Goal: Task Accomplishment & Management: Complete application form

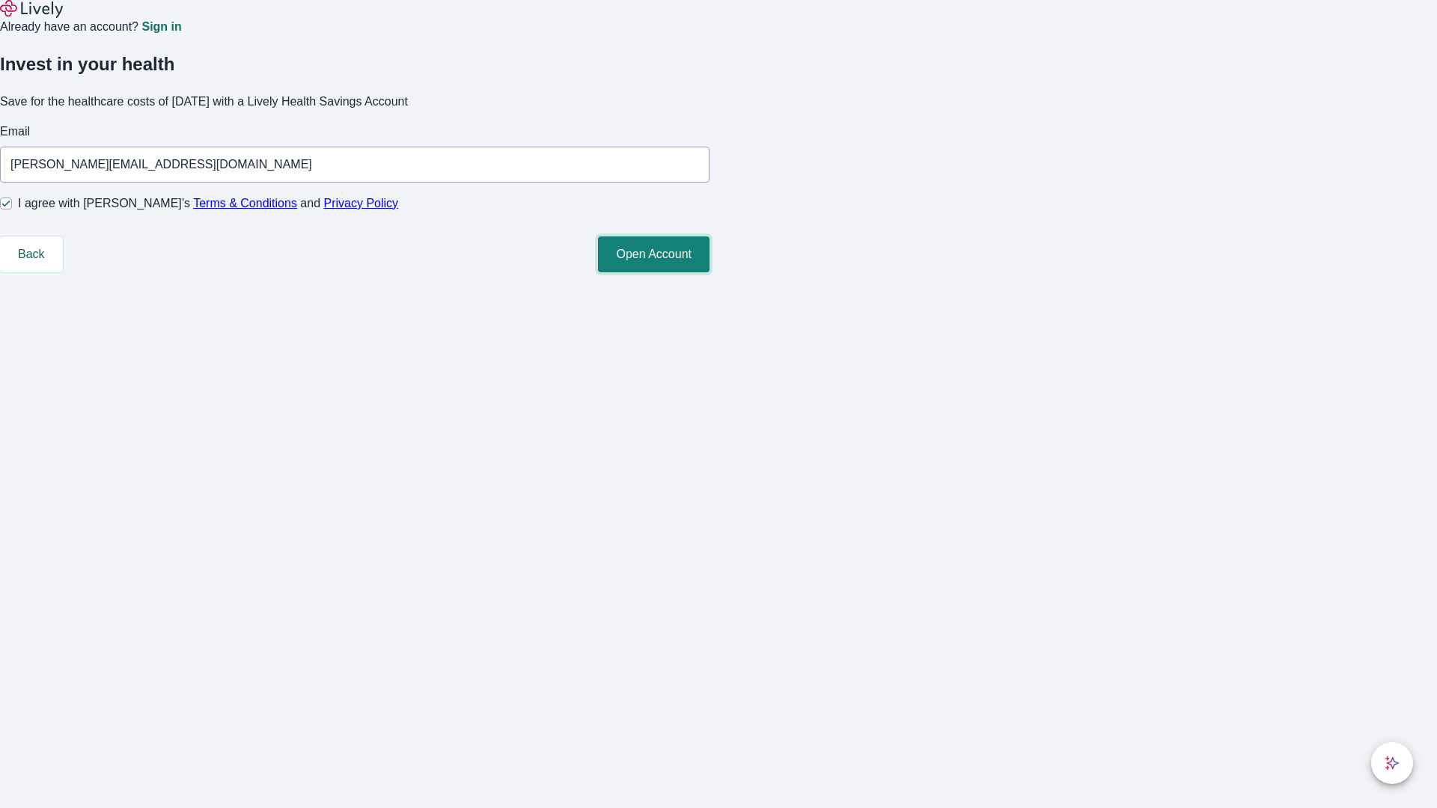
click at [710, 272] on button "Open Account" at bounding box center [654, 255] width 112 height 36
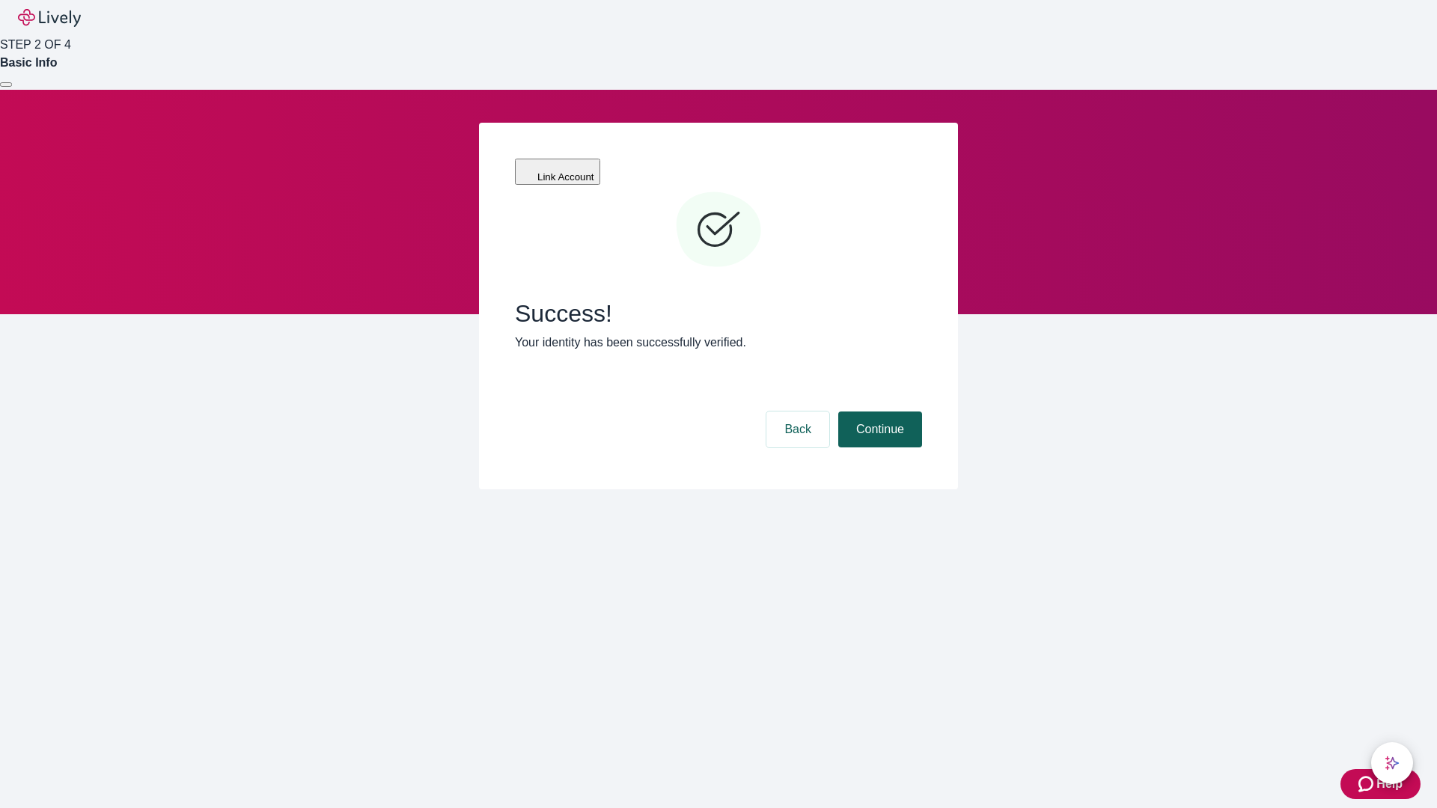
click at [878, 412] on button "Continue" at bounding box center [880, 430] width 84 height 36
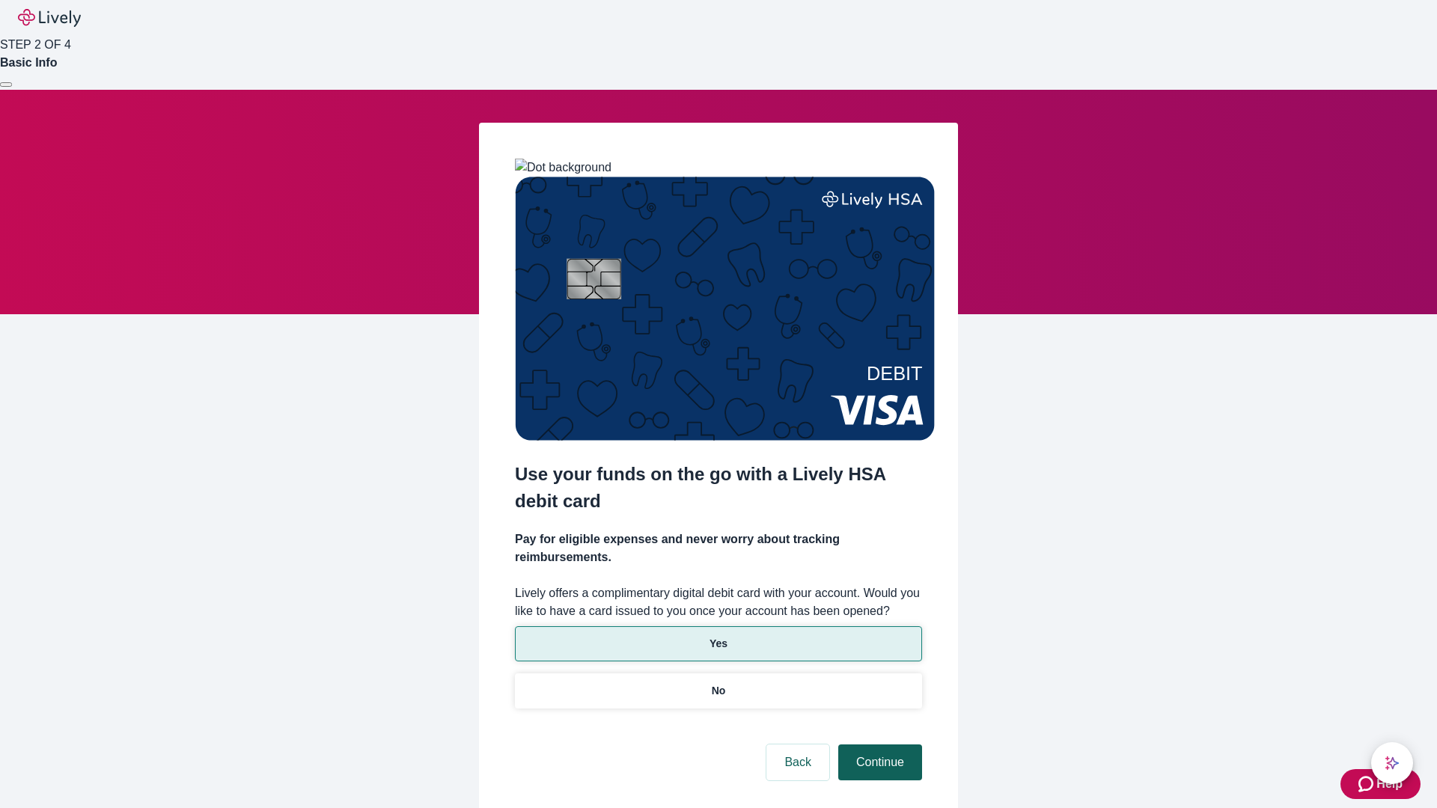
click at [718, 636] on p "Yes" at bounding box center [719, 644] width 18 height 16
click at [878, 745] on button "Continue" at bounding box center [880, 763] width 84 height 36
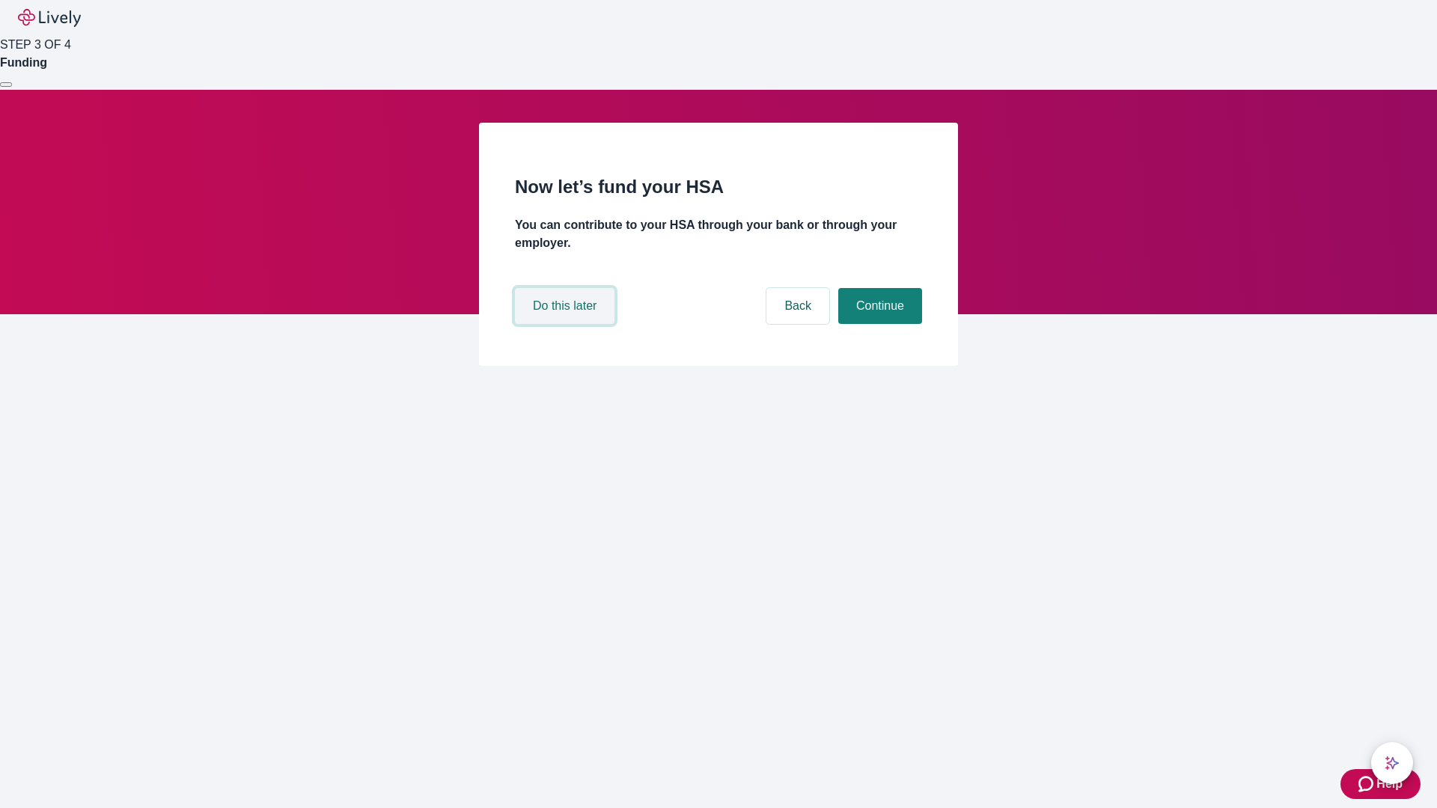
click at [567, 324] on button "Do this later" at bounding box center [565, 306] width 100 height 36
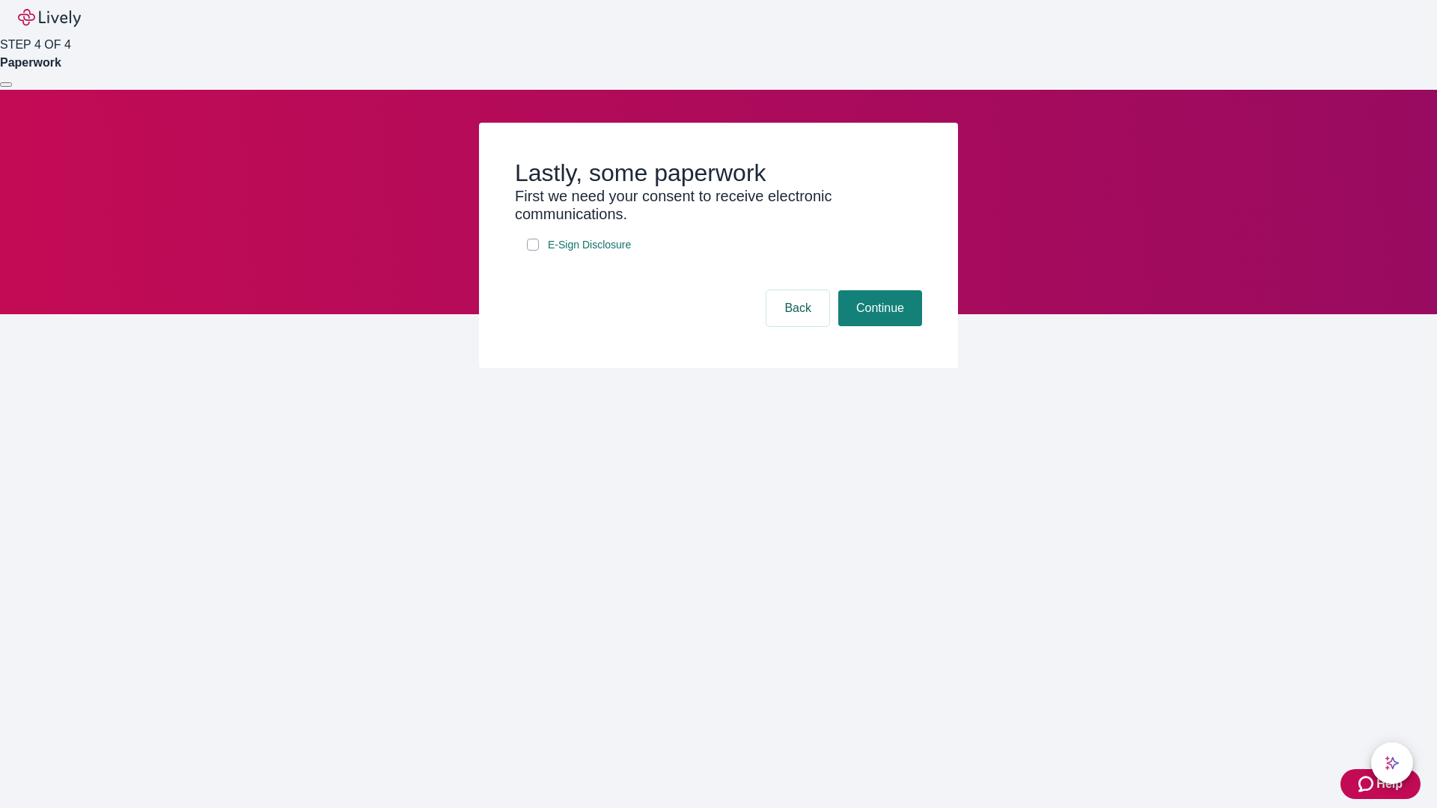
click at [533, 251] on input "E-Sign Disclosure" at bounding box center [533, 245] width 12 height 12
checkbox input "true"
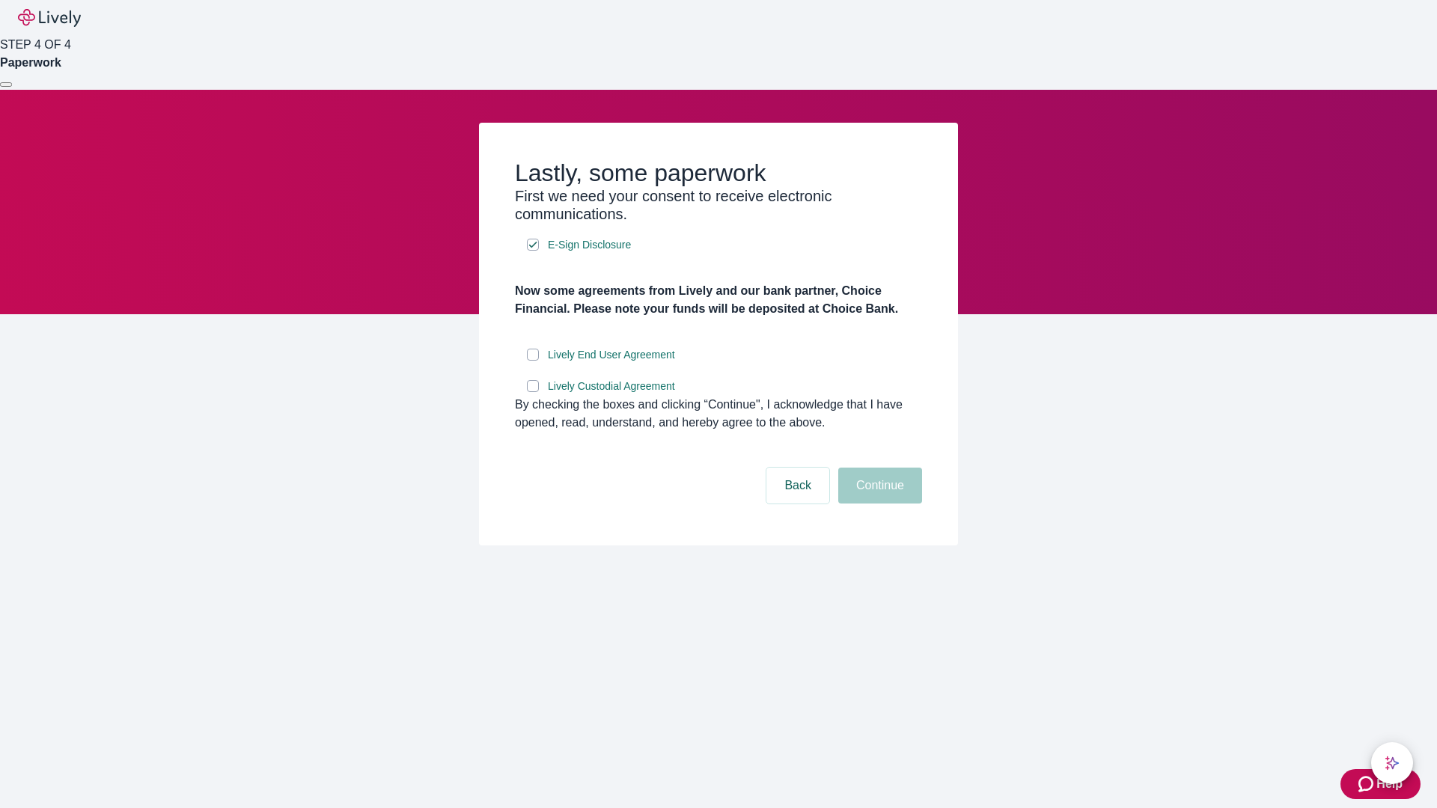
click at [533, 361] on input "Lively End User Agreement" at bounding box center [533, 355] width 12 height 12
checkbox input "true"
click at [533, 392] on input "Lively Custodial Agreement" at bounding box center [533, 386] width 12 height 12
checkbox input "true"
click at [878, 504] on button "Continue" at bounding box center [880, 486] width 84 height 36
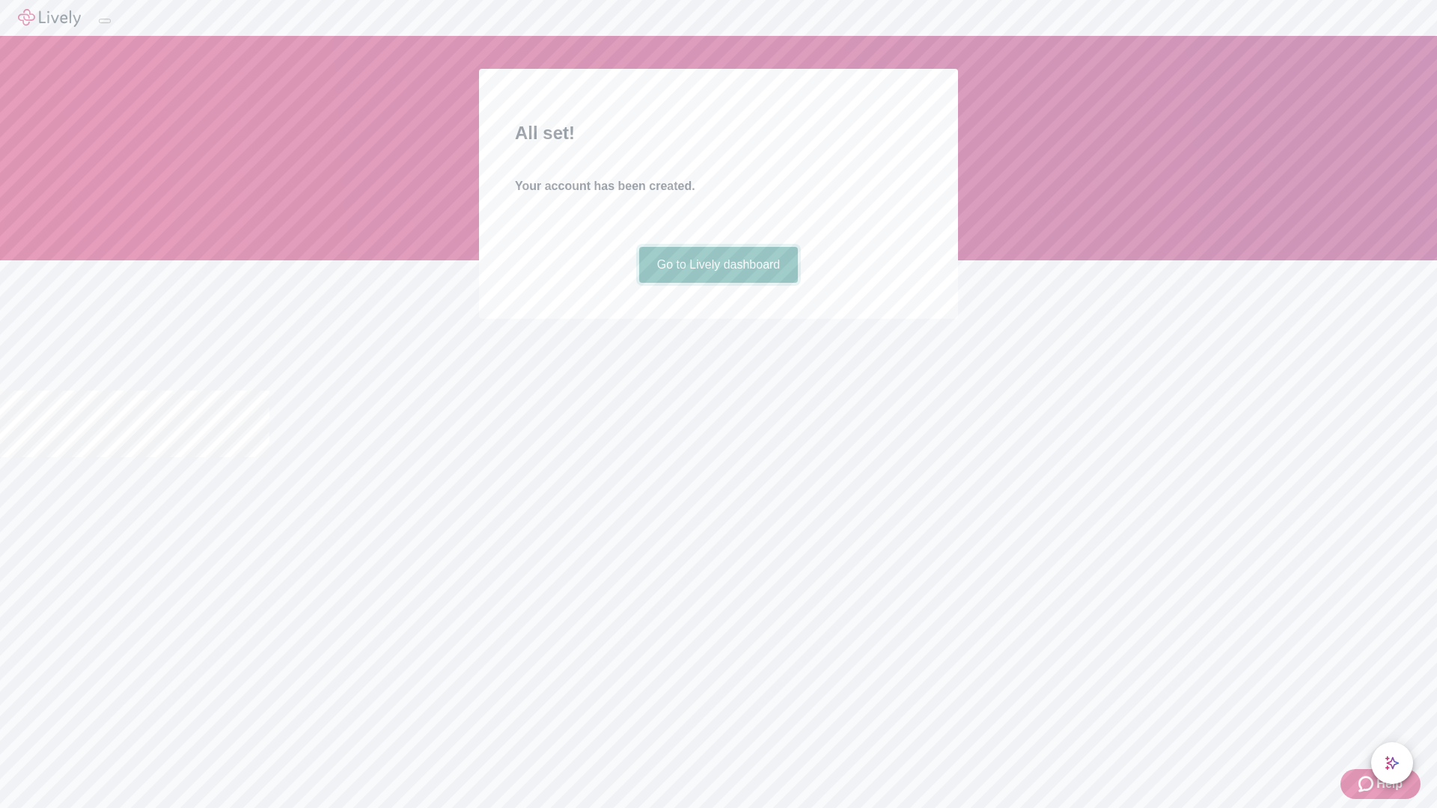
click at [718, 283] on link "Go to Lively dashboard" at bounding box center [718, 265] width 159 height 36
